Goal: Navigation & Orientation: Find specific page/section

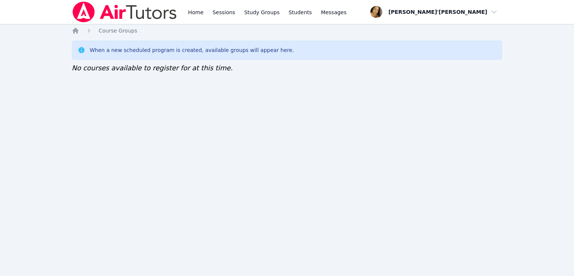
click at [49, 144] on div "Home Sessions Study Groups Students Messages Open user menu [PERSON_NAME]'[PERS…" at bounding box center [287, 138] width 574 height 276
click at [134, 77] on div "Home Course Groups When a new scheduled program is created, available groups wi…" at bounding box center [287, 57] width 431 height 61
click at [49, 128] on div "Home Sessions Study Groups Students Messages Open user menu Lee'Tayna Hostick O…" at bounding box center [287, 138] width 574 height 276
